Goal: Ask a question

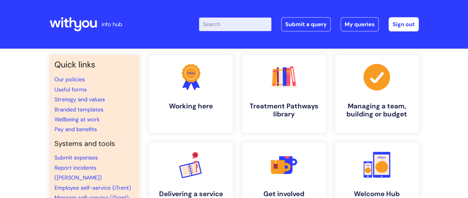
click at [233, 18] on input "Enter your search term here..." at bounding box center [235, 25] width 72 height 14
type input "communications"
click button "Search" at bounding box center [0, 0] width 0 height 0
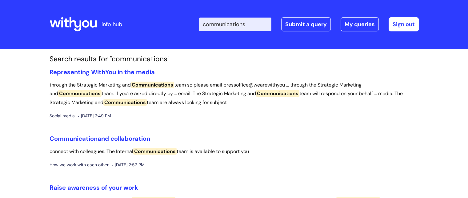
click at [236, 19] on input "communications" at bounding box center [235, 25] width 72 height 14
type input "leaflets"
click button "Search" at bounding box center [0, 0] width 0 height 0
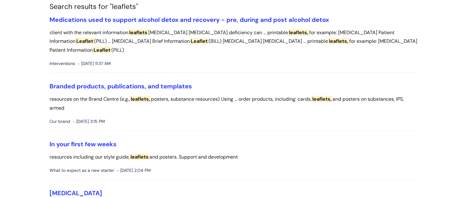
scroll to position [81, 0]
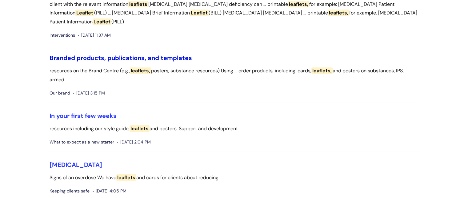
click at [91, 57] on link "Branded products, publications, and templates" at bounding box center [120, 58] width 142 height 8
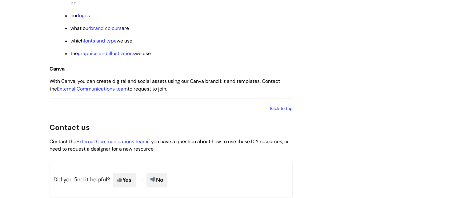
scroll to position [993, 0]
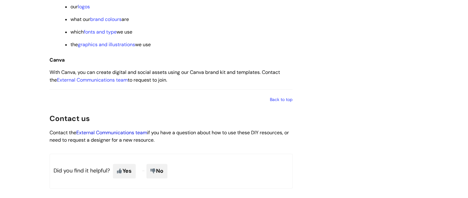
click at [111, 136] on link "External Communications team" at bounding box center [111, 132] width 71 height 6
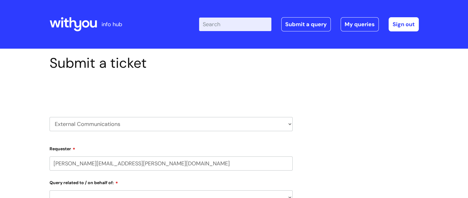
select select "80004286566"
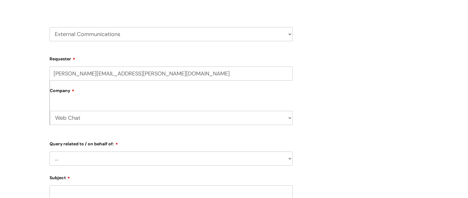
scroll to position [92, 0]
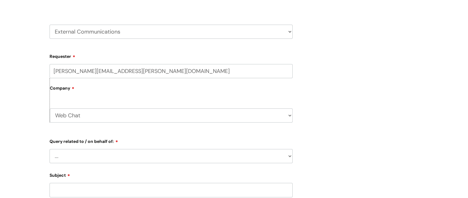
click at [100, 38] on select "HR / People IT and Support Clinical Drug Alerts Finance Accounts Data Support T…" at bounding box center [170, 32] width 243 height 14
click at [0, 68] on div "Submit a ticket Select issue type HR / People IT and Support Clinical Drug Aler…" at bounding box center [234, 157] width 468 height 402
